Goal: Task Accomplishment & Management: Use online tool/utility

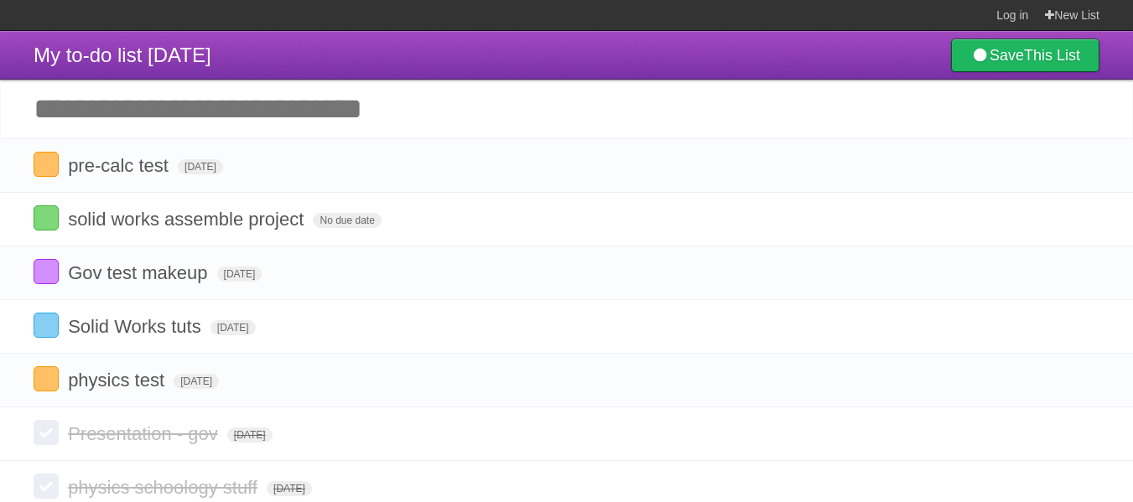
scroll to position [18, 0]
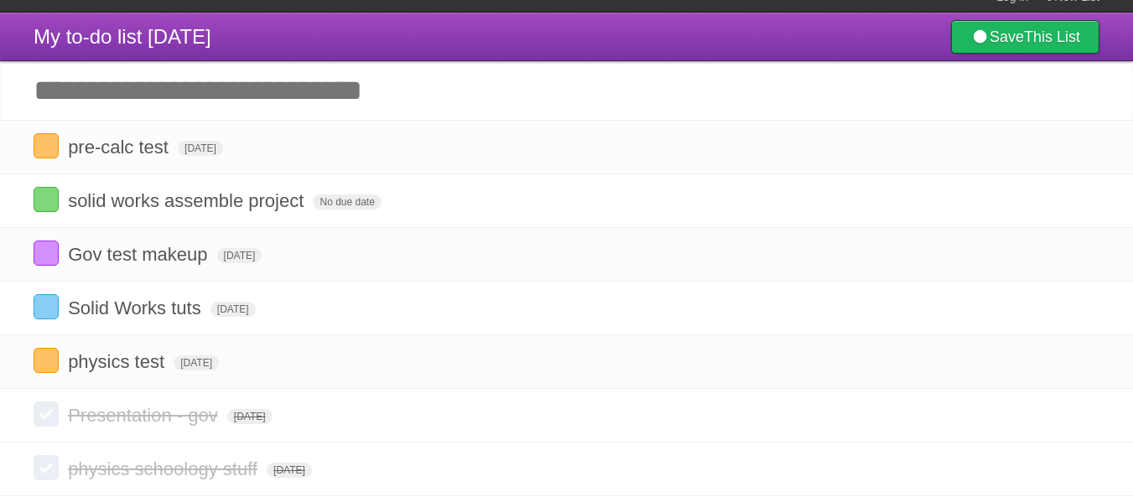
type input "*"
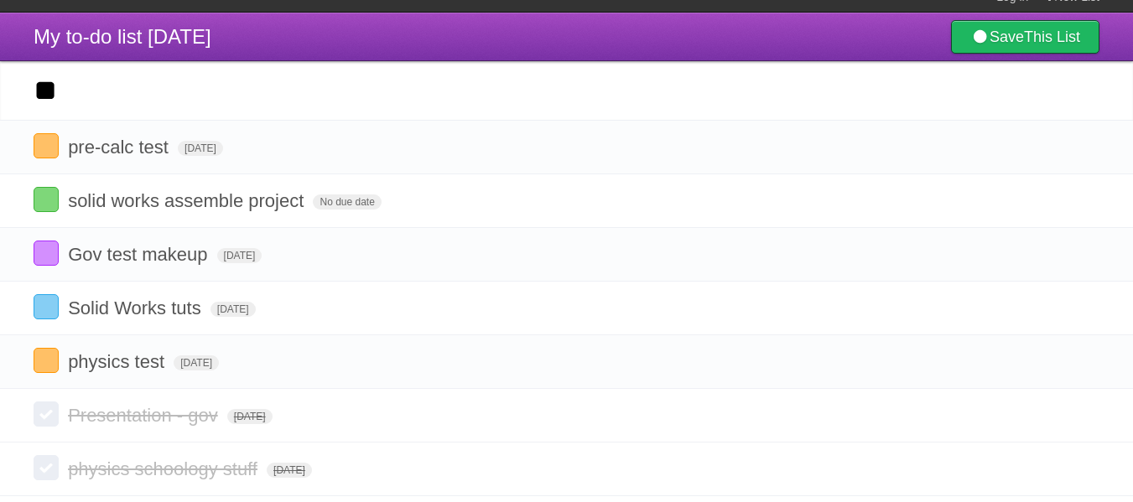
type input "*"
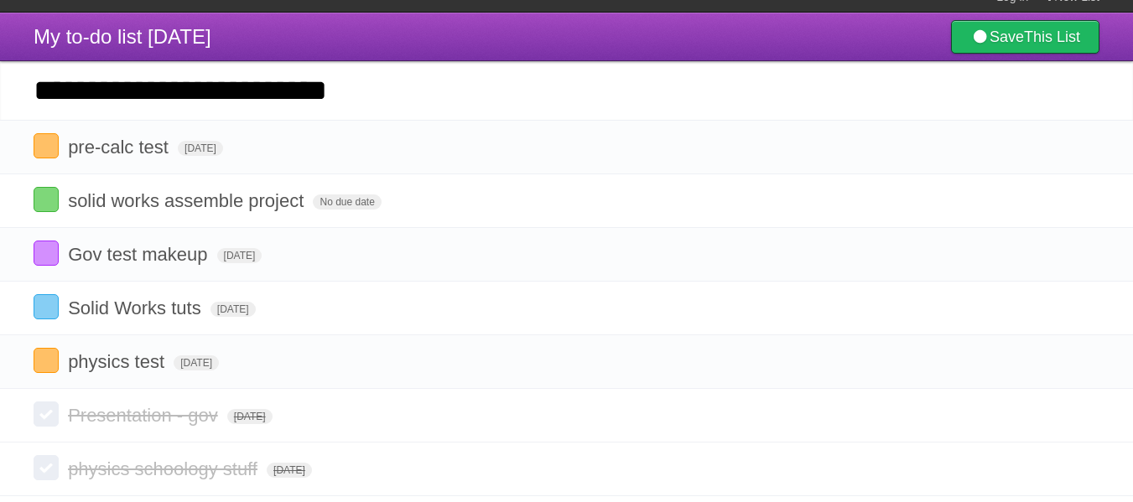
type input "**********"
click input "*********" at bounding box center [0, 0] width 0 height 0
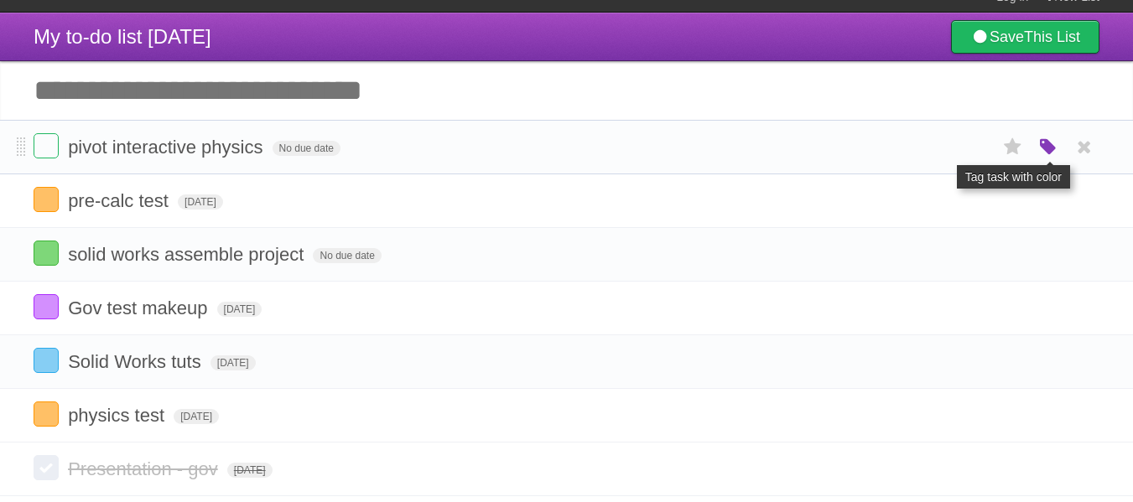
click at [1045, 142] on icon "button" at bounding box center [1047, 148] width 23 height 22
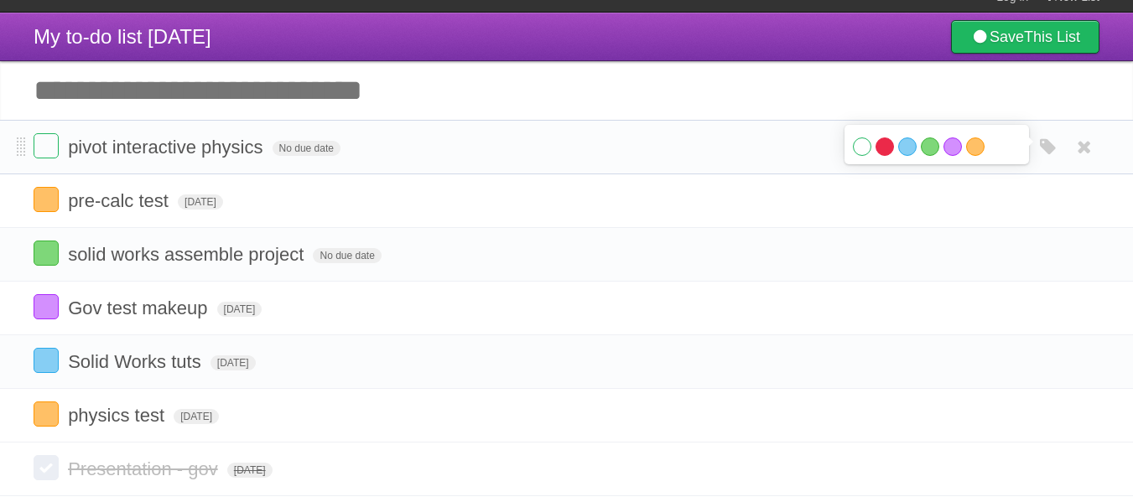
click at [887, 148] on label "Red" at bounding box center [884, 146] width 18 height 18
click at [283, 142] on form "pivot interactive physics No due date White Red Blue Green Purple Orange" at bounding box center [567, 147] width 1066 height 28
click at [290, 151] on span "No due date" at bounding box center [306, 148] width 68 height 15
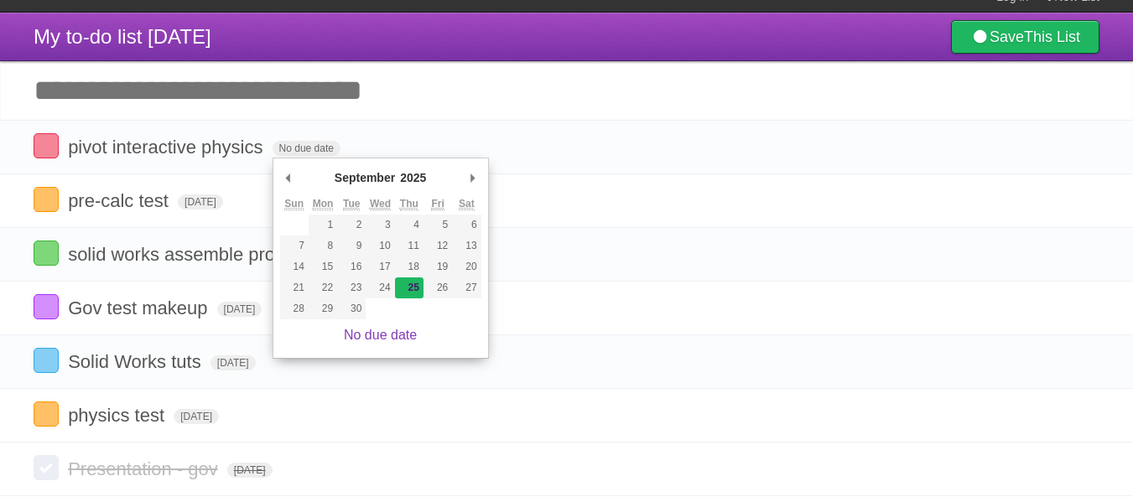
type span "[DATE]"
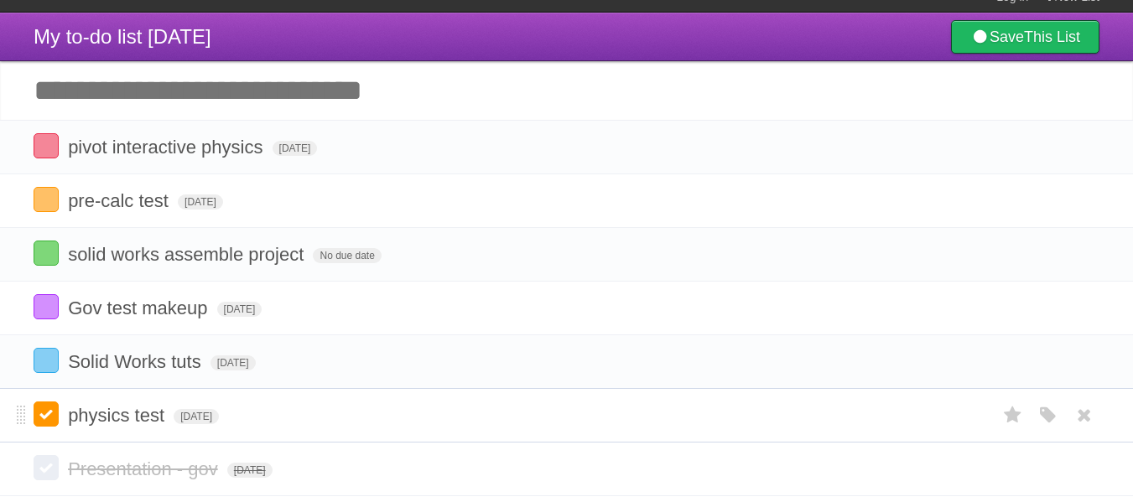
click at [52, 412] on label at bounding box center [46, 414] width 25 height 25
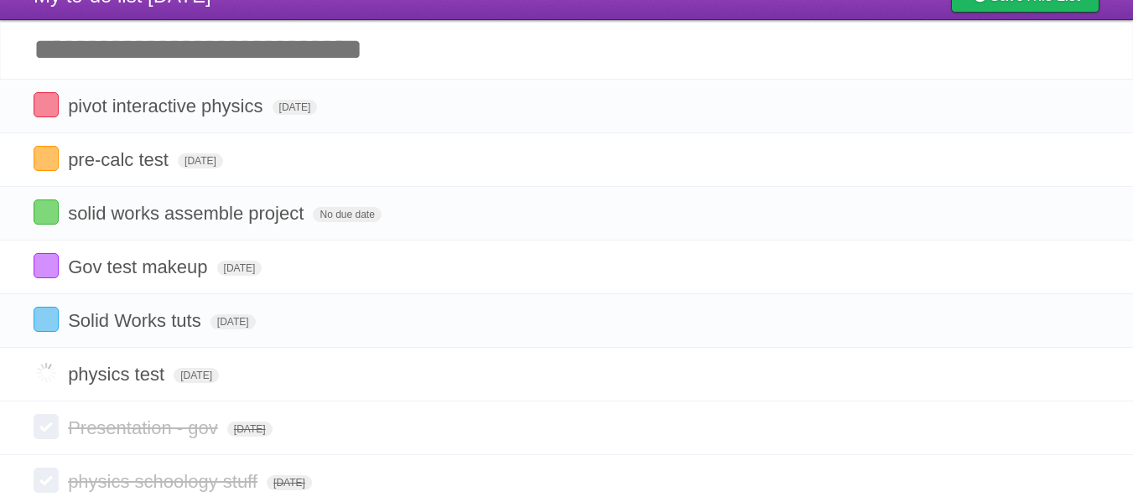
scroll to position [0, 0]
